Goal: Task Accomplishment & Management: Manage account settings

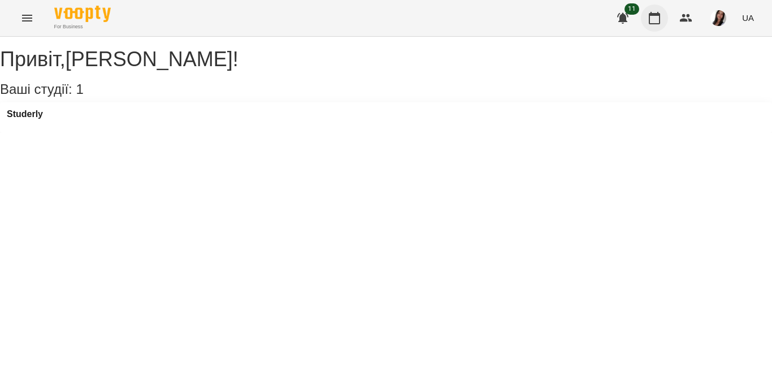
click at [663, 16] on button "button" at bounding box center [654, 18] width 27 height 27
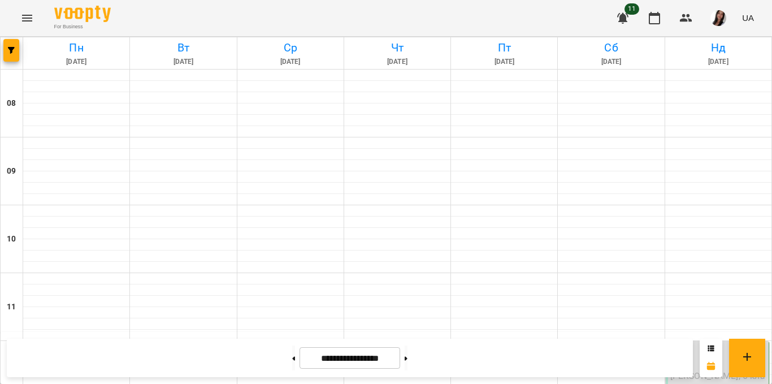
scroll to position [225, 0]
click at [670, 344] on label "12:00" at bounding box center [680, 350] width 21 height 12
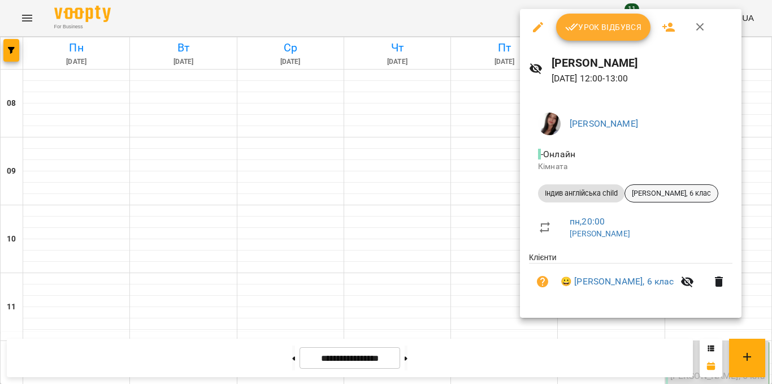
click at [641, 194] on span "[PERSON_NAME], 6 клас" at bounding box center [671, 193] width 93 height 10
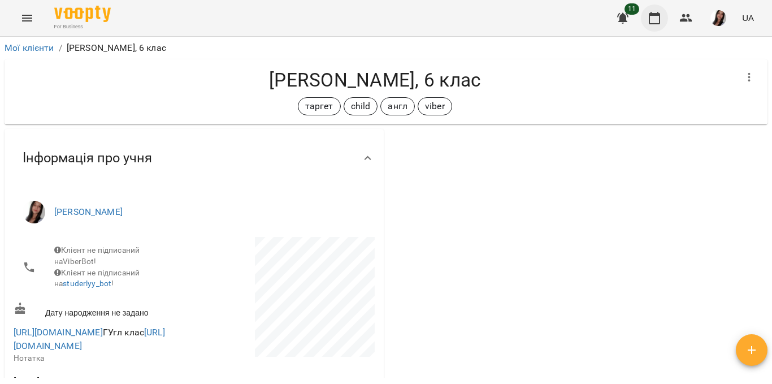
click at [652, 23] on icon "button" at bounding box center [655, 18] width 14 height 14
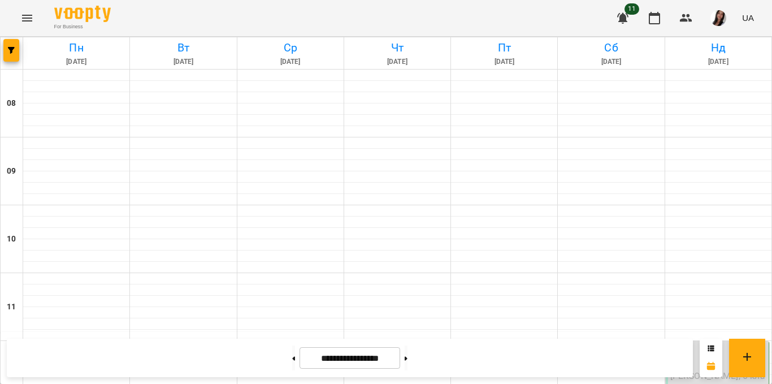
scroll to position [142, 0]
click at [684, 370] on span "[PERSON_NAME], 6 клас" at bounding box center [717, 380] width 95 height 20
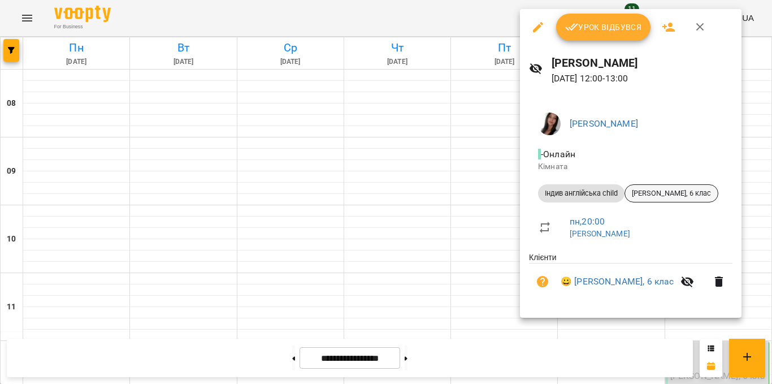
click at [637, 192] on span "[PERSON_NAME], 6 клас" at bounding box center [671, 193] width 93 height 10
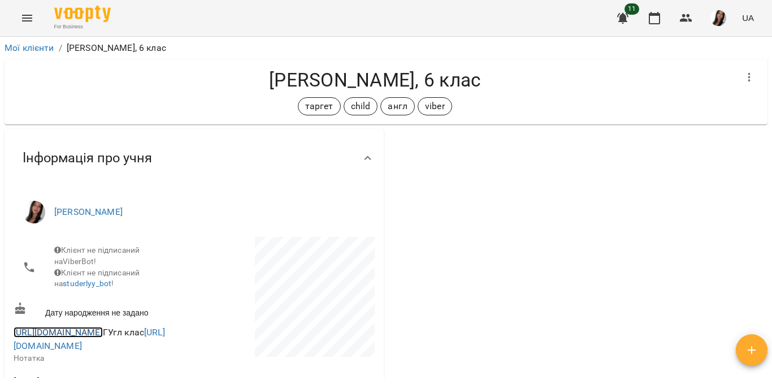
click at [89, 337] on link "[URL][DOMAIN_NAME]" at bounding box center [58, 332] width 89 height 11
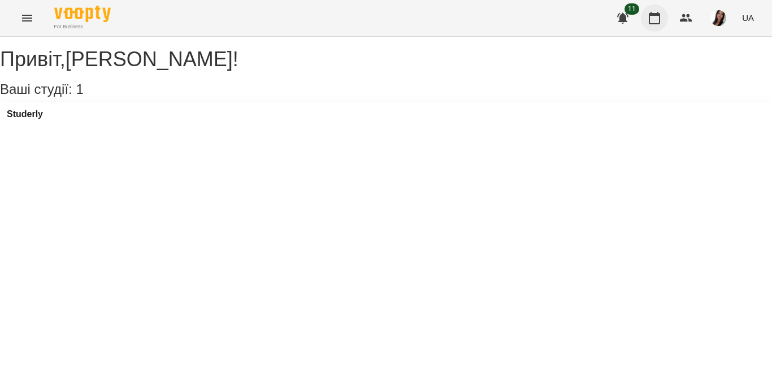
click at [654, 18] on icon "button" at bounding box center [655, 18] width 14 height 14
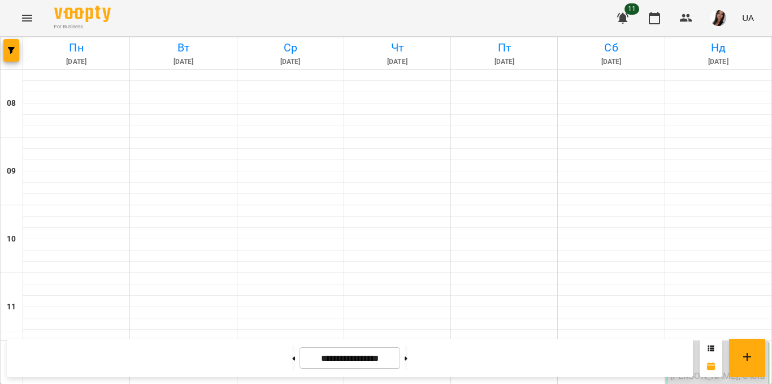
scroll to position [237, 0]
click at [666, 341] on div "12:00 Джеральдіна Хімчак, 6 клас Рараговська Антоніна Леонівна" at bounding box center [717, 374] width 103 height 67
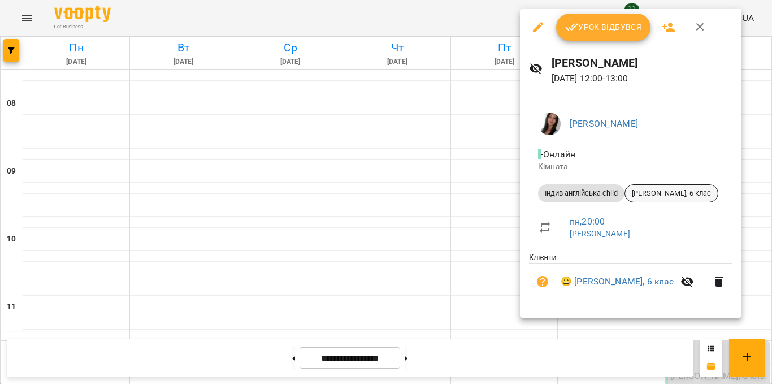
click at [677, 197] on span "[PERSON_NAME], 6 клас" at bounding box center [671, 193] width 93 height 10
